Goal: Navigation & Orientation: Go to known website

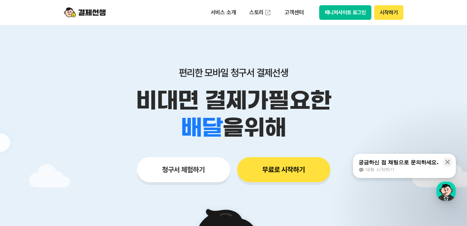
click at [358, 14] on button "매니저사이트 로그인" at bounding box center [345, 12] width 53 height 15
click at [352, 12] on button "매니저사이트 로그인" at bounding box center [345, 12] width 53 height 15
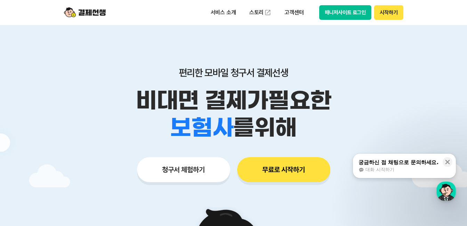
click at [352, 11] on button "매니저사이트 로그인" at bounding box center [345, 12] width 53 height 15
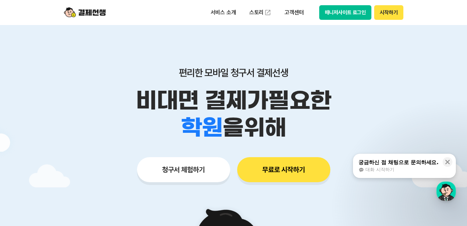
click at [341, 9] on button "매니저사이트 로그인" at bounding box center [345, 12] width 53 height 15
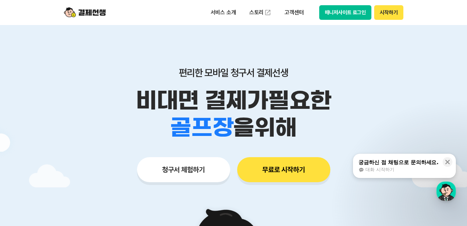
click at [357, 14] on button "매니저사이트 로그인" at bounding box center [345, 12] width 53 height 15
click at [364, 5] on button "매니저사이트 로그인" at bounding box center [345, 12] width 53 height 15
click at [350, 14] on button "매니저사이트 로그인" at bounding box center [345, 12] width 53 height 15
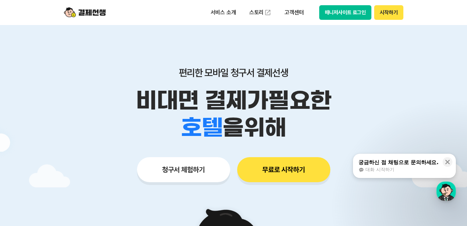
click at [455, 15] on header "서비스 소개 스토리 고객센터 매니저사이트 로그인 시작하기" at bounding box center [233, 12] width 467 height 25
